Goal: Find contact information: Find contact information

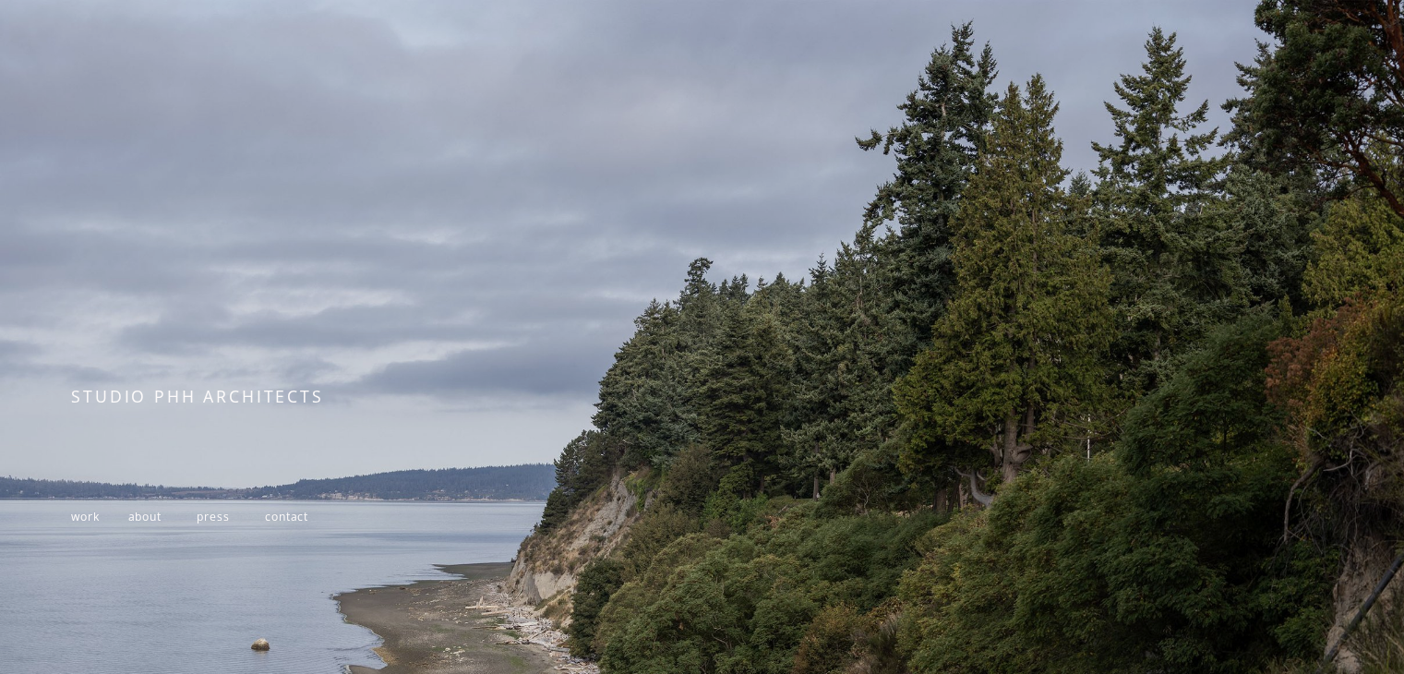
click at [294, 521] on span "contact" at bounding box center [286, 517] width 43 height 16
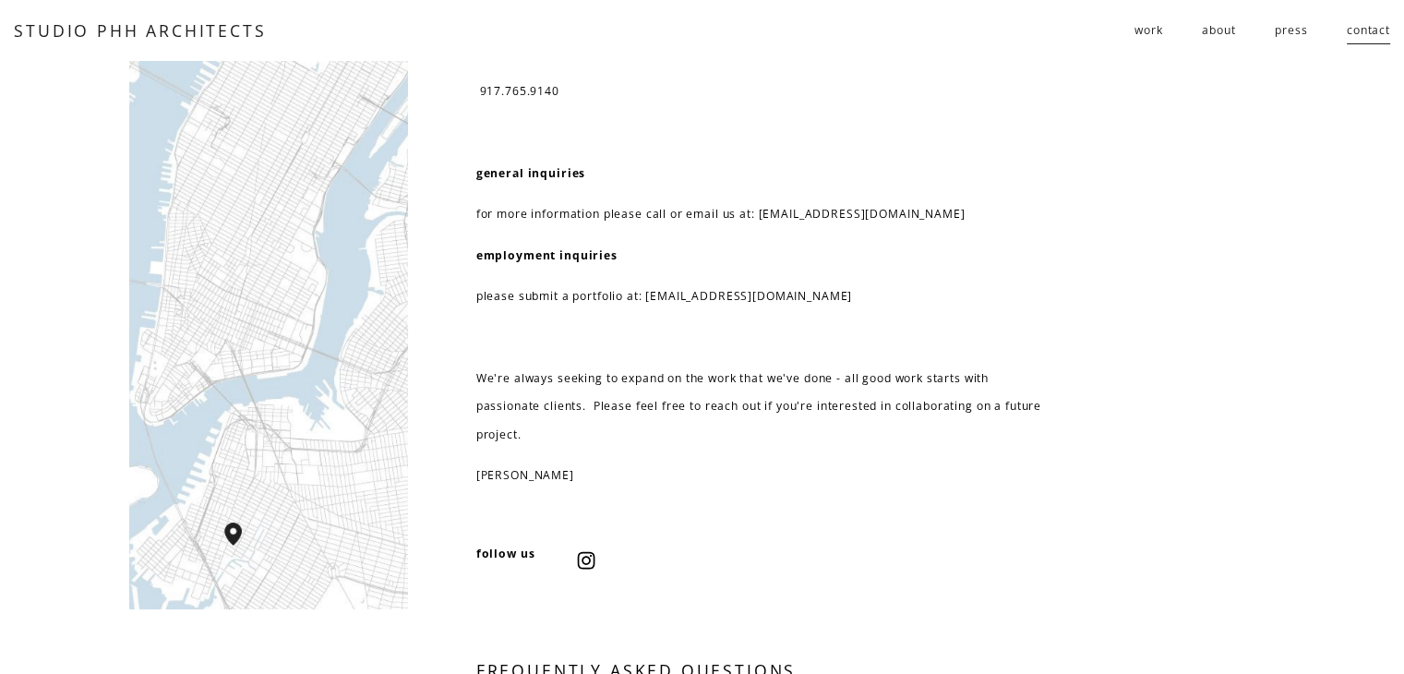
scroll to position [92, 0]
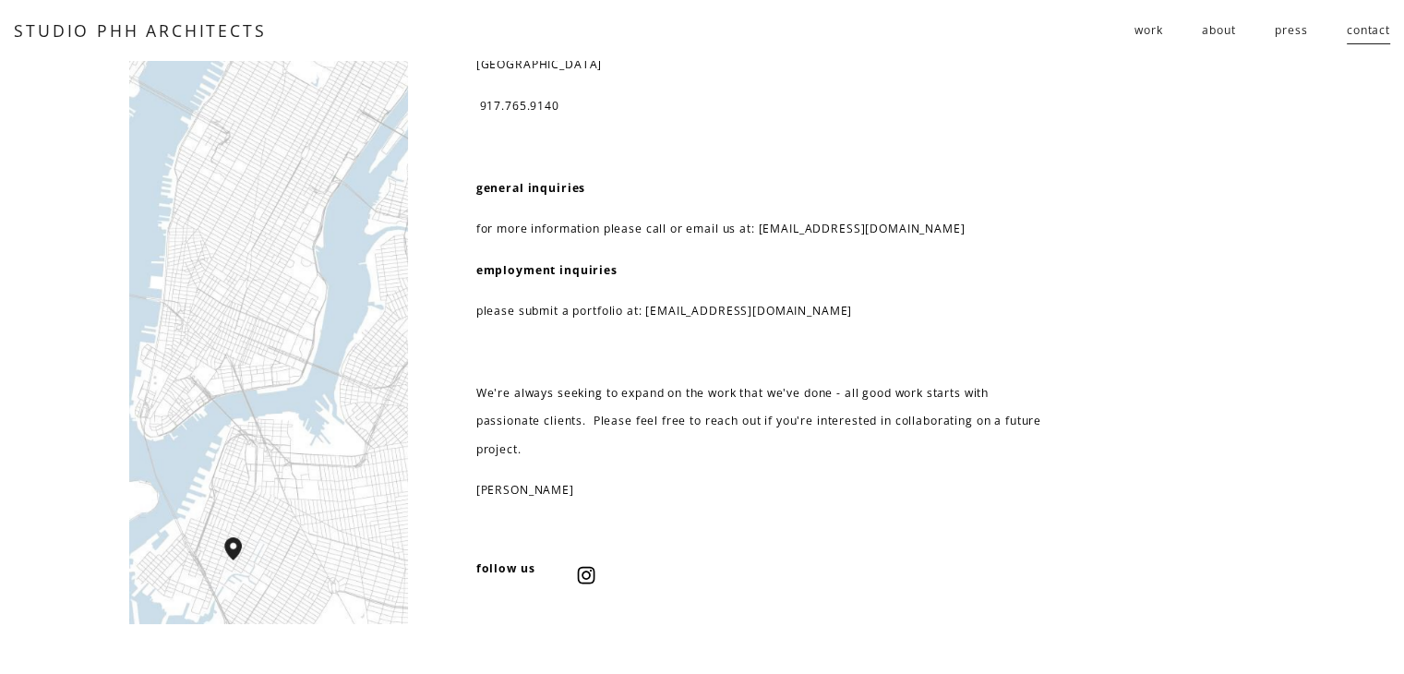
click at [1219, 29] on link "about" at bounding box center [1218, 31] width 33 height 30
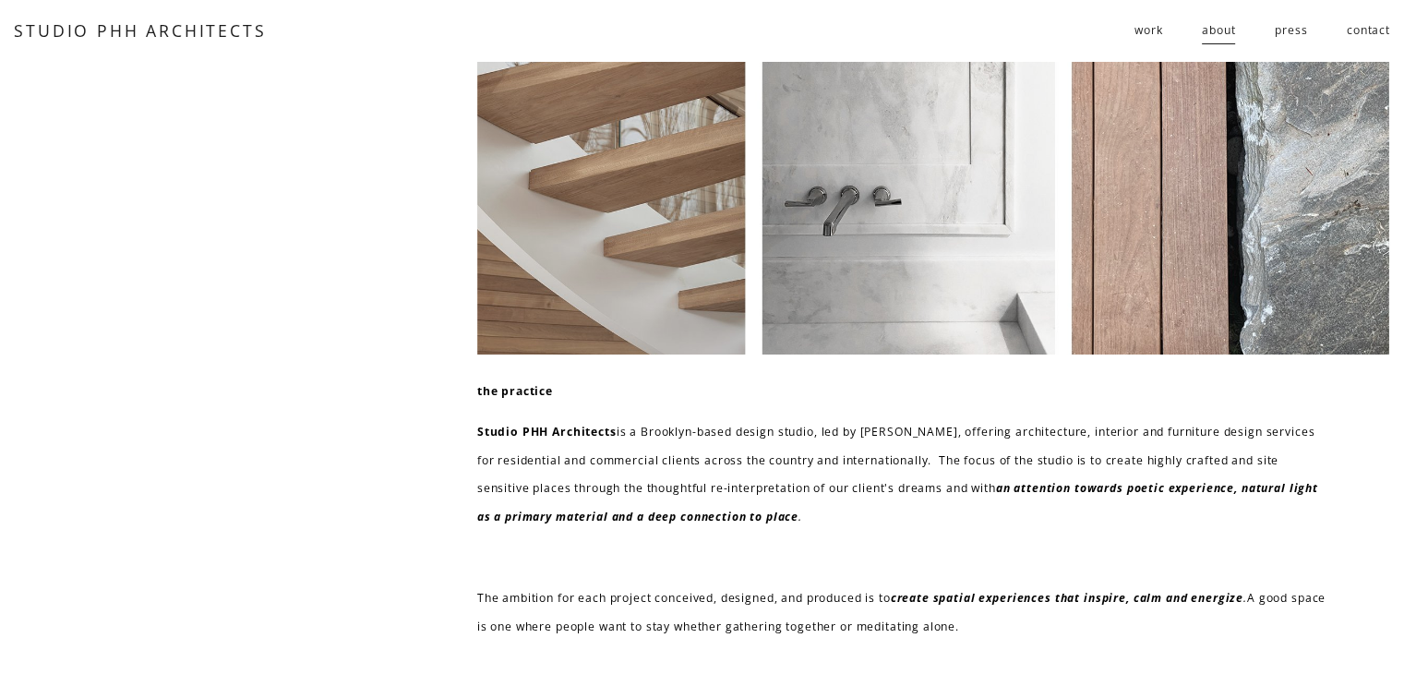
click at [1380, 30] on link "contact" at bounding box center [1368, 31] width 43 height 30
